Goal: Task Accomplishment & Management: Use online tool/utility

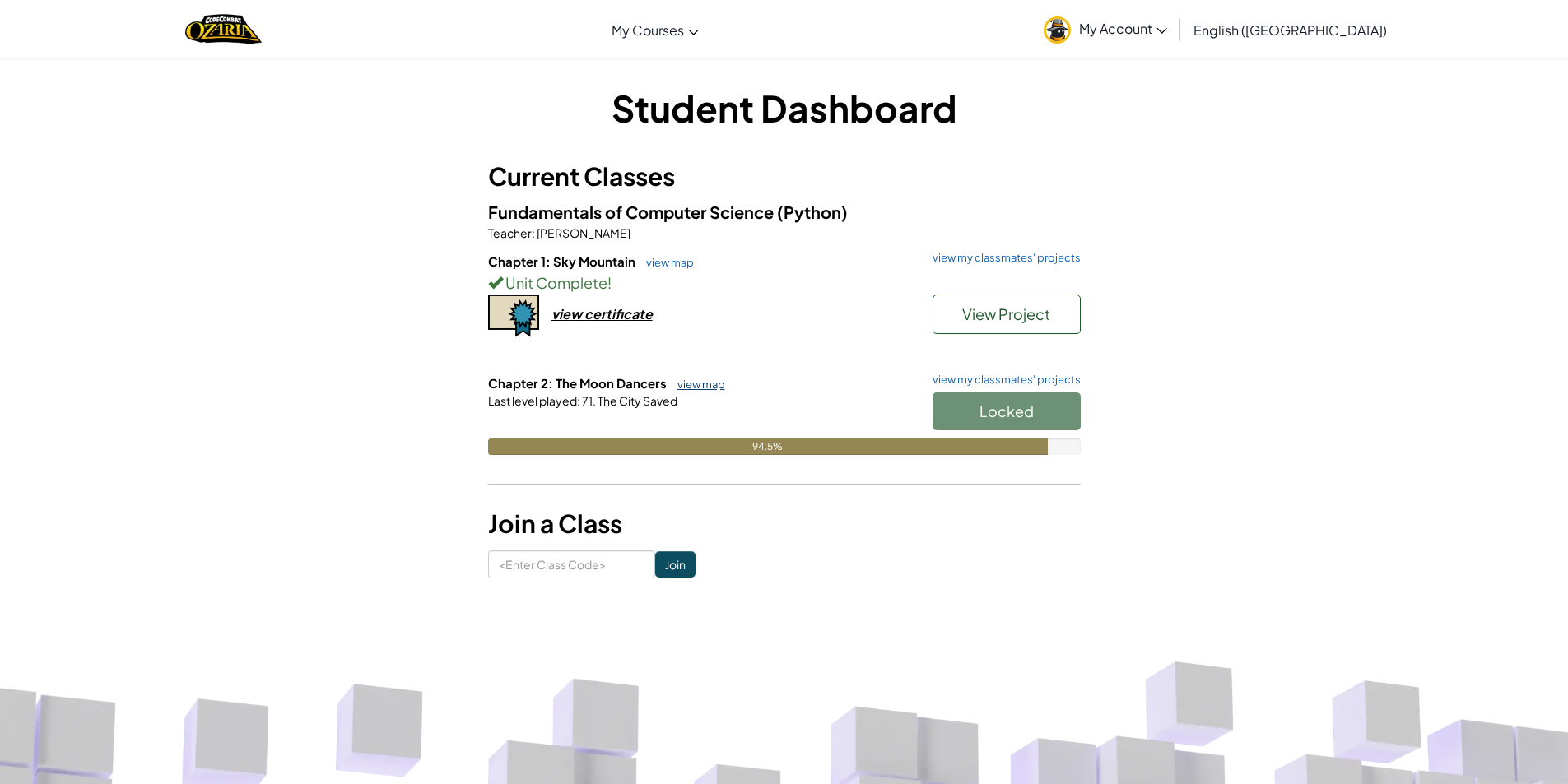
click at [702, 386] on link "view map" at bounding box center [697, 384] width 56 height 13
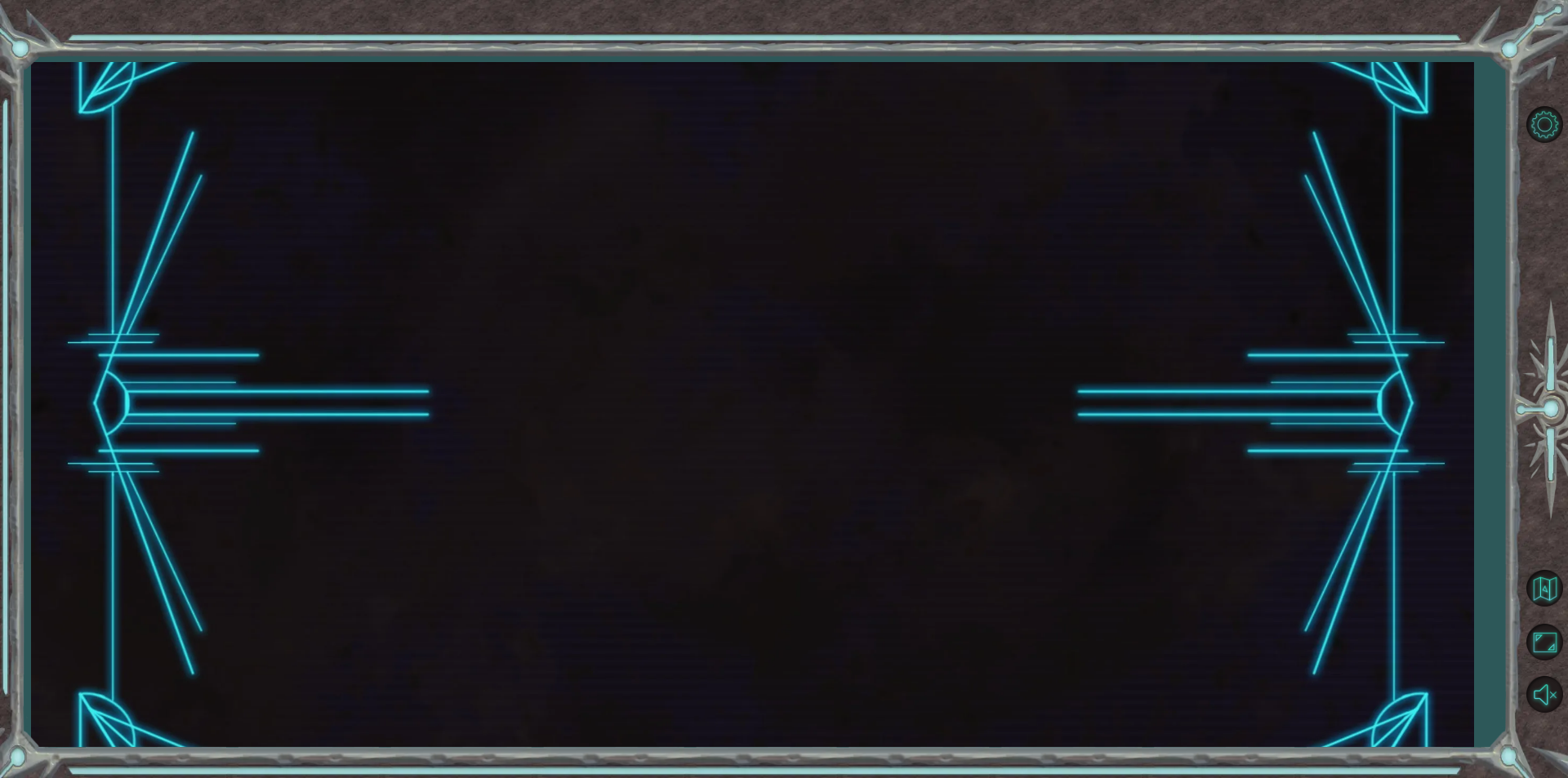
click at [697, 378] on div at bounding box center [752, 404] width 1442 height 685
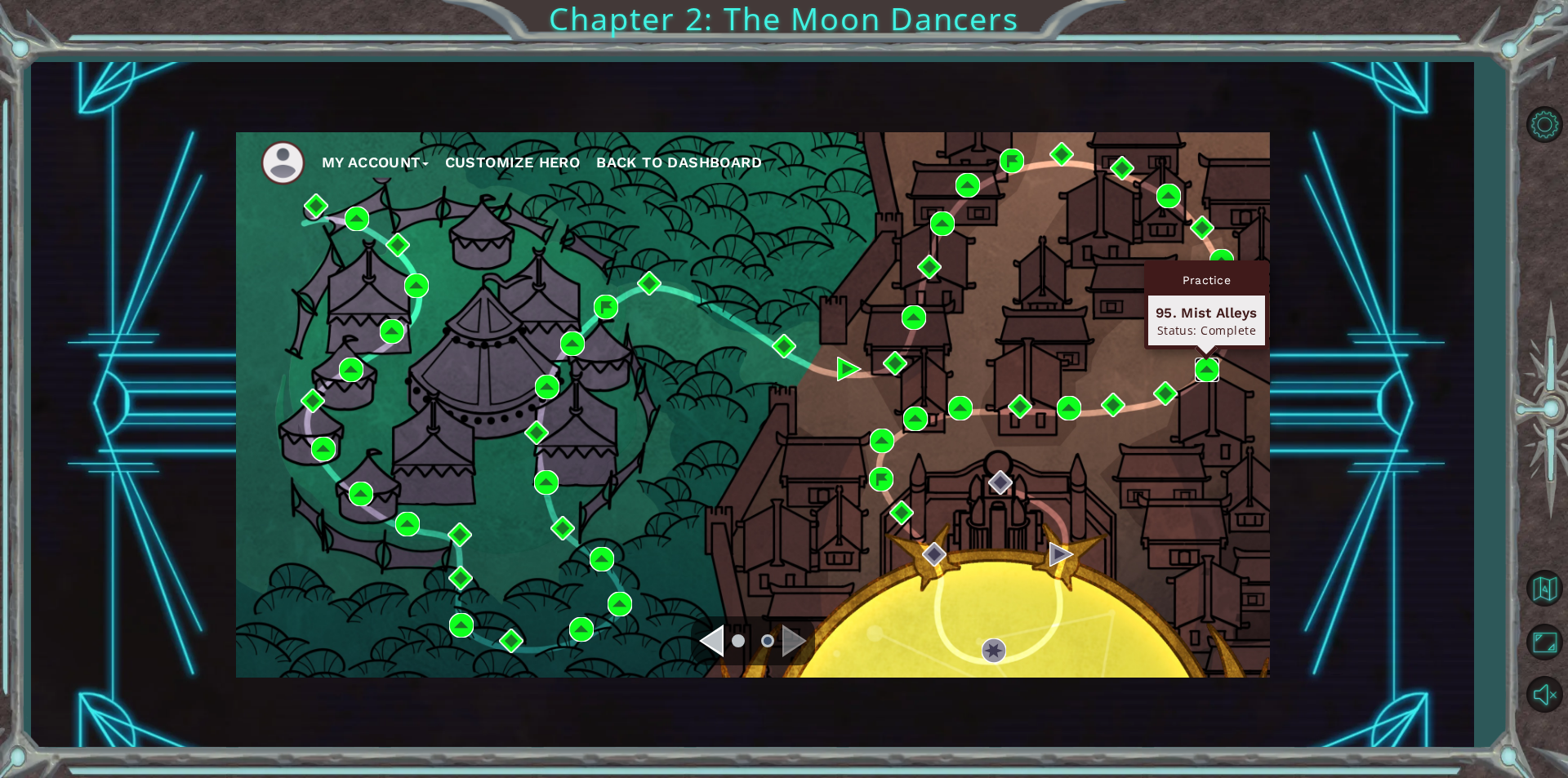
click at [1211, 366] on img at bounding box center [1207, 369] width 24 height 24
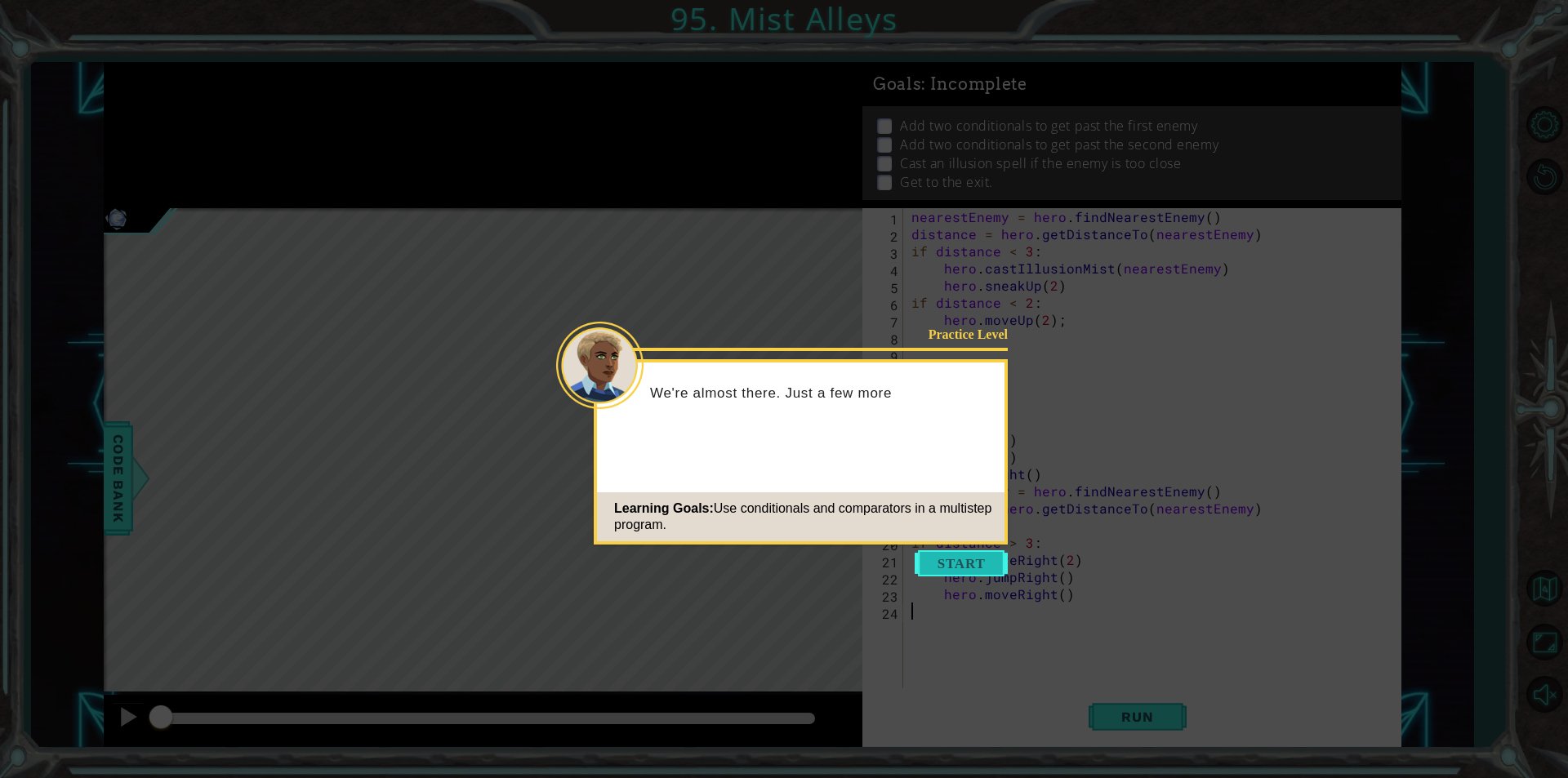
click at [960, 557] on button "Start" at bounding box center [961, 562] width 93 height 26
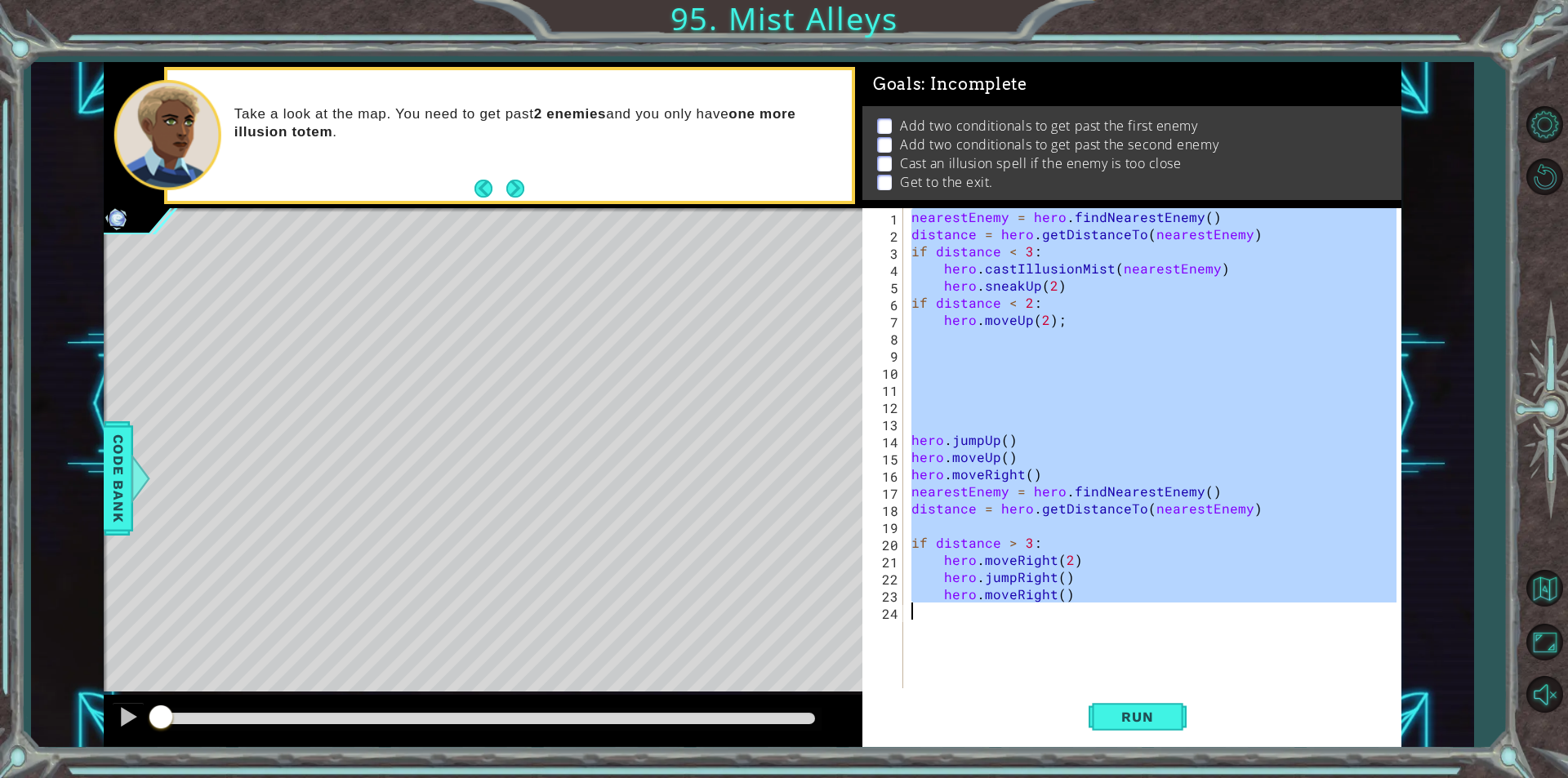
drag, startPoint x: 909, startPoint y: 216, endPoint x: 1048, endPoint y: 618, distance: 425.4
click at [1048, 618] on div "nearestEnemy = hero . findNearestEnemy ( ) distance = hero . getDistanceTo ( ne…" at bounding box center [1156, 465] width 497 height 514
type textarea "hero.moveRight()"
click at [1558, 599] on button "Back to Map" at bounding box center [1544, 588] width 47 height 47
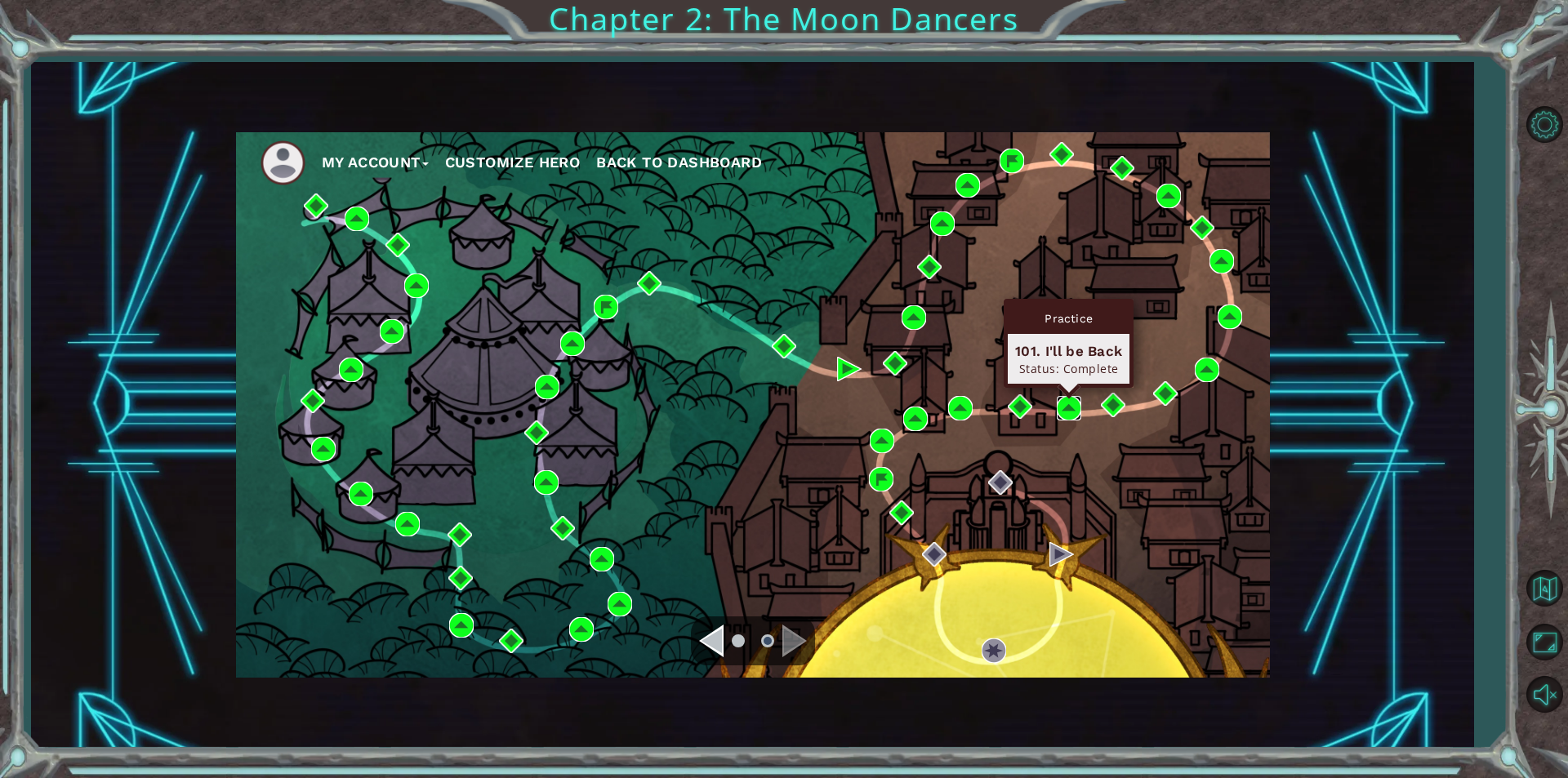
click at [1063, 409] on img at bounding box center [1069, 408] width 24 height 24
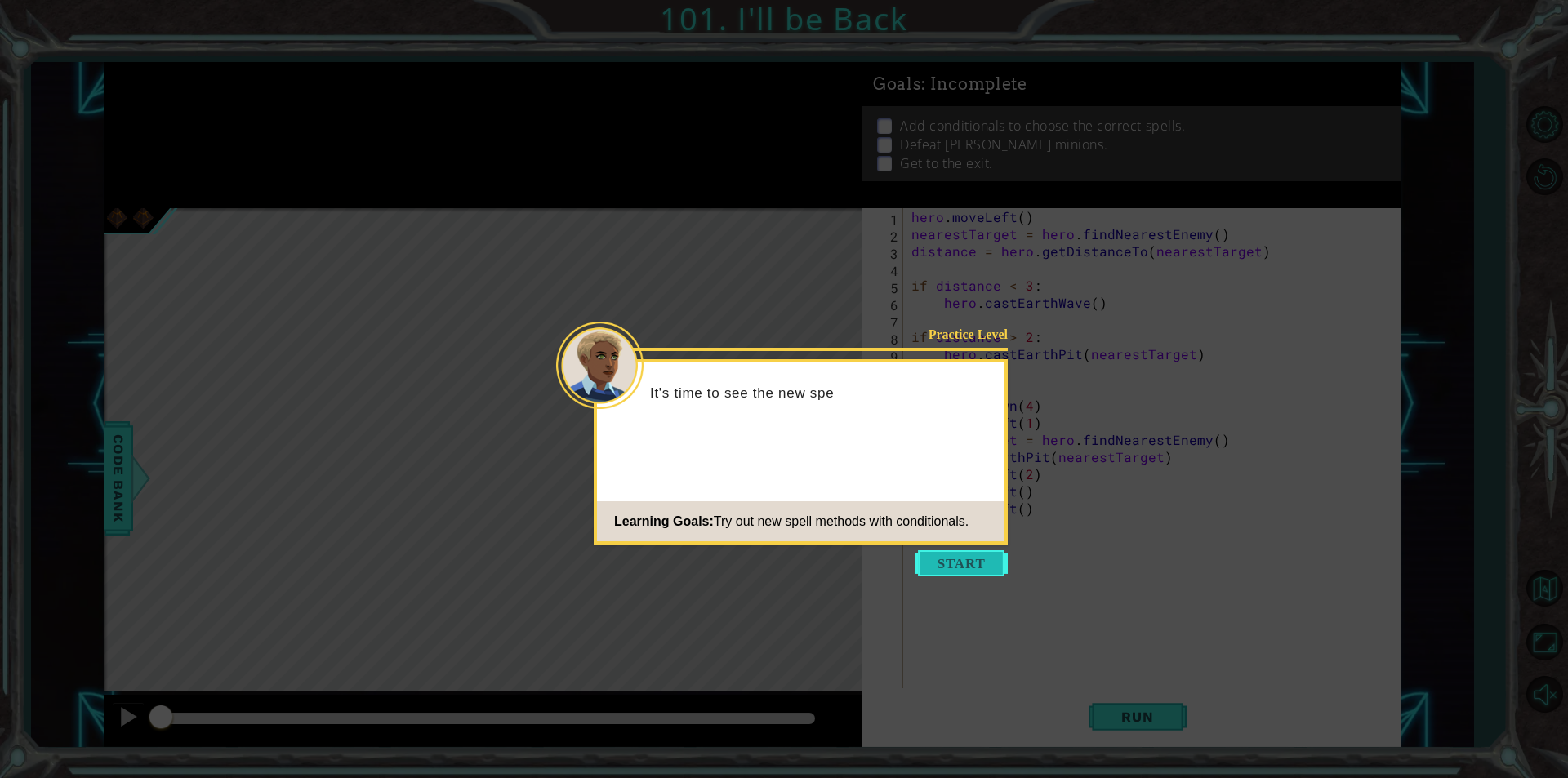
click at [953, 558] on button "Start" at bounding box center [961, 562] width 93 height 26
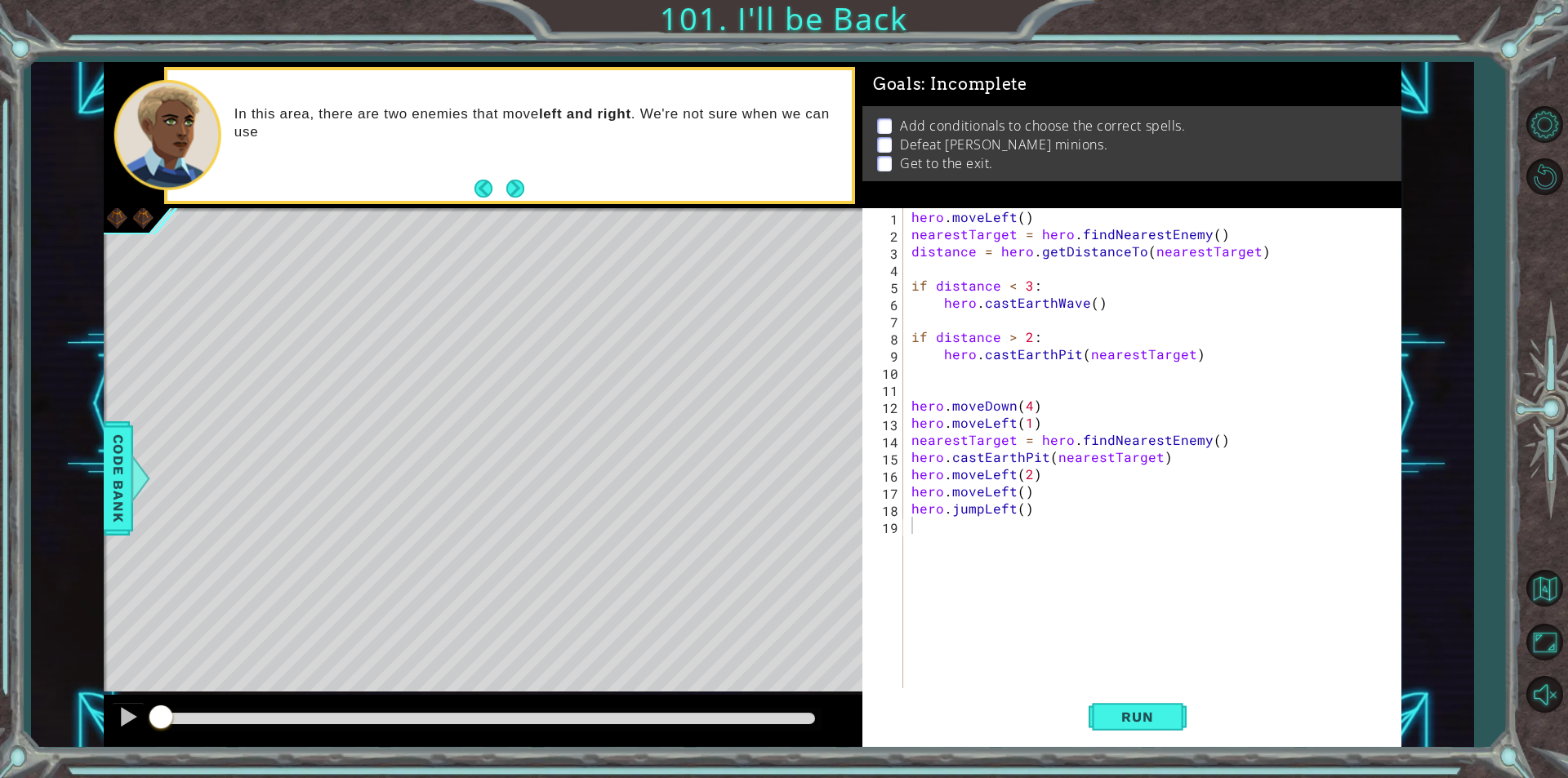
drag, startPoint x: 905, startPoint y: 208, endPoint x: 1074, endPoint y: 453, distance: 297.6
click at [1074, 453] on div "1 2 3 4 5 6 7 8 9 10 11 12 13 14 15 16 17 18 19 hero . moveLeft ( ) nearestTarg…" at bounding box center [1129, 448] width 534 height 480
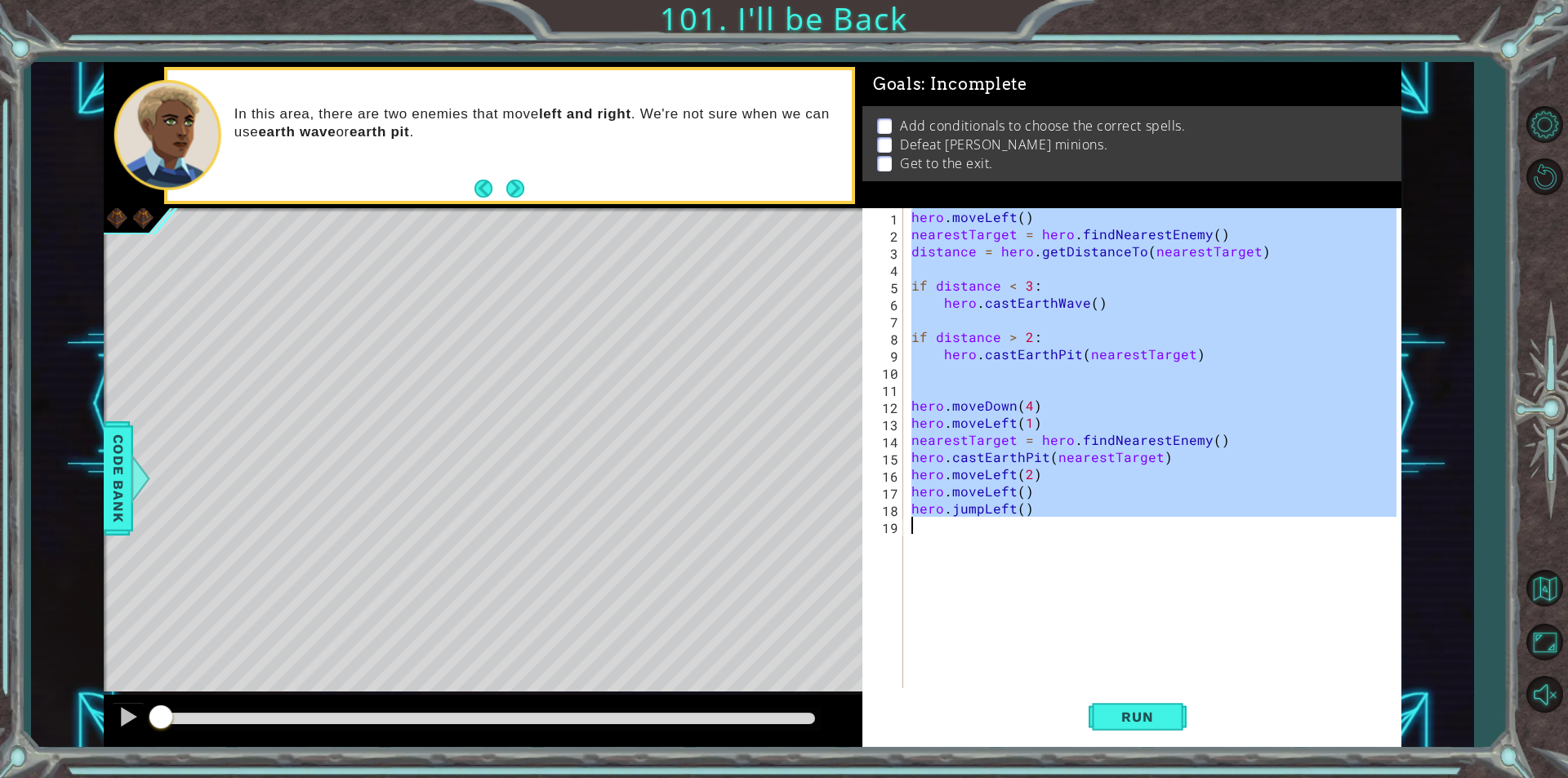
drag, startPoint x: 907, startPoint y: 216, endPoint x: 1077, endPoint y: 646, distance: 462.4
click at [1077, 646] on div "hero . moveLeft ( ) nearestTarget = hero . findNearestEnemy ( ) distance = hero…" at bounding box center [1152, 448] width 489 height 480
type textarea "hero.jumpLeft()"
click at [1054, 676] on div "hero . moveLeft ( ) nearestTarget = hero . findNearestEnemy ( ) distance = hero…" at bounding box center [1152, 448] width 489 height 480
